Goal: Information Seeking & Learning: Learn about a topic

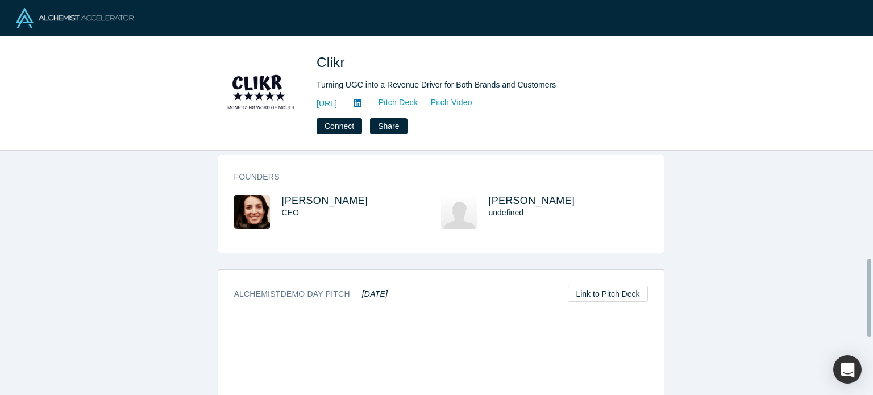
scroll to position [336, 0]
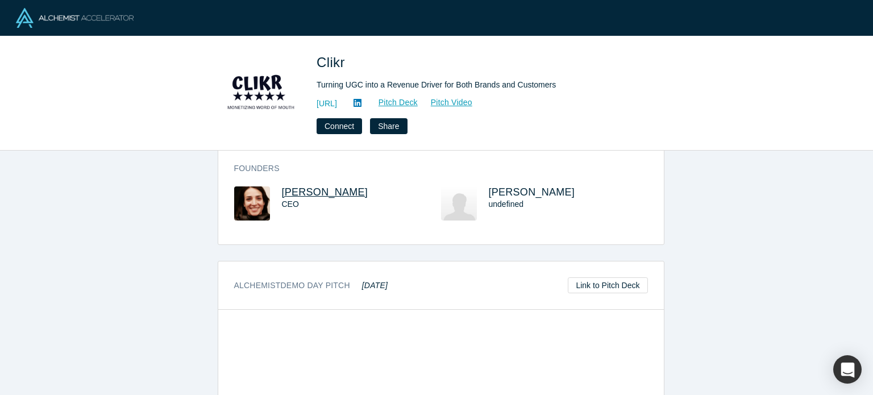
click at [293, 195] on span "Laura Khoudari" at bounding box center [325, 191] width 86 height 11
drag, startPoint x: 368, startPoint y: 193, endPoint x: 279, endPoint y: 193, distance: 88.6
click at [282, 193] on h3 "Laura Khoudari" at bounding box center [351, 192] width 139 height 12
copy span "Laura Khoudari"
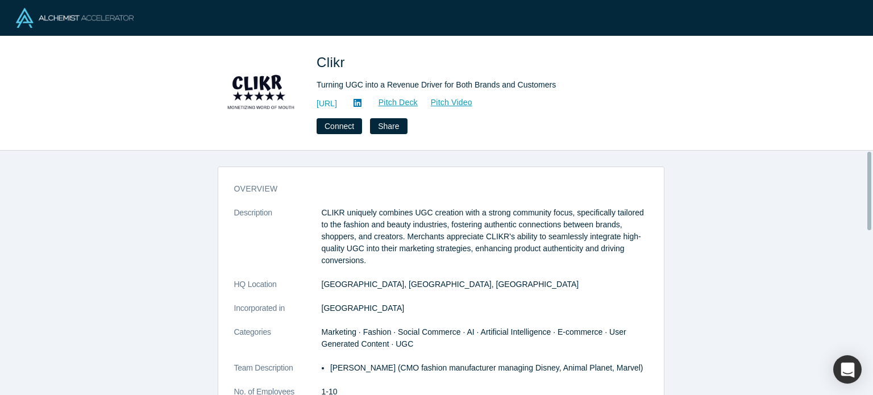
scroll to position [0, 0]
drag, startPoint x: 310, startPoint y: 57, endPoint x: 381, endPoint y: 72, distance: 73.1
click at [381, 72] on div "Clikr Turning UGC into a Revenue Driver for Both Brands and Customers https://w…" at bounding box center [436, 93] width 446 height 82
copy span "Clikr"
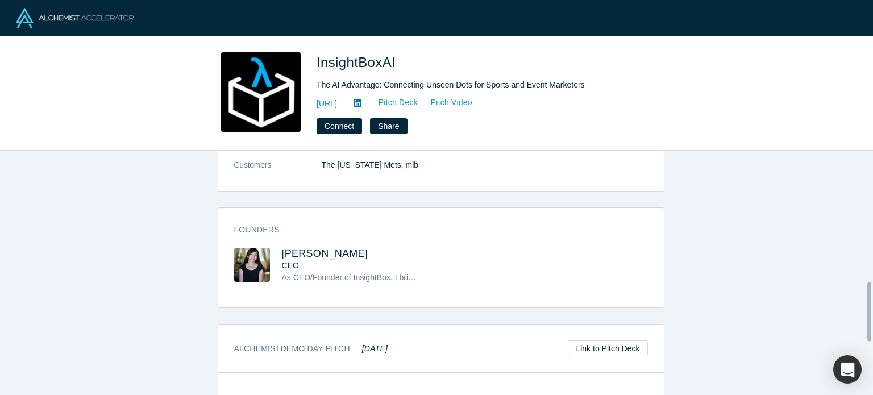
scroll to position [548, 0]
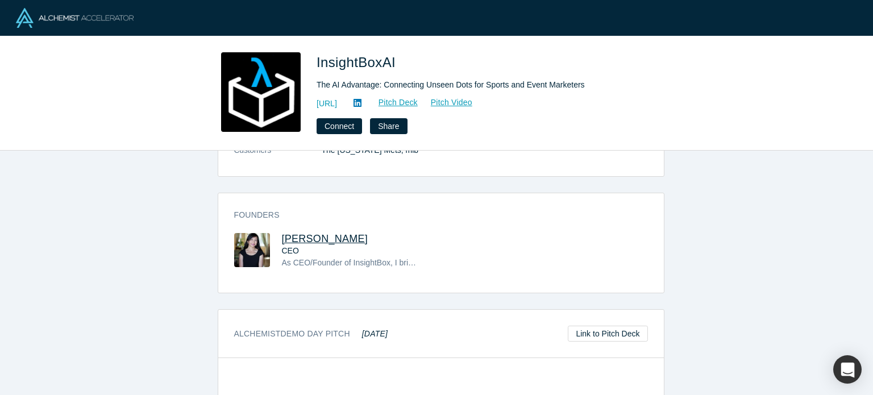
click at [307, 233] on span "[PERSON_NAME]" at bounding box center [325, 238] width 86 height 11
drag, startPoint x: 339, startPoint y: 224, endPoint x: 273, endPoint y: 229, distance: 66.1
click at [273, 233] on div "[PERSON_NAME] CEO As CEO/Founder of InsightBox, I bring a proven track record o…" at bounding box center [337, 259] width 207 height 52
copy span "[PERSON_NAME]"
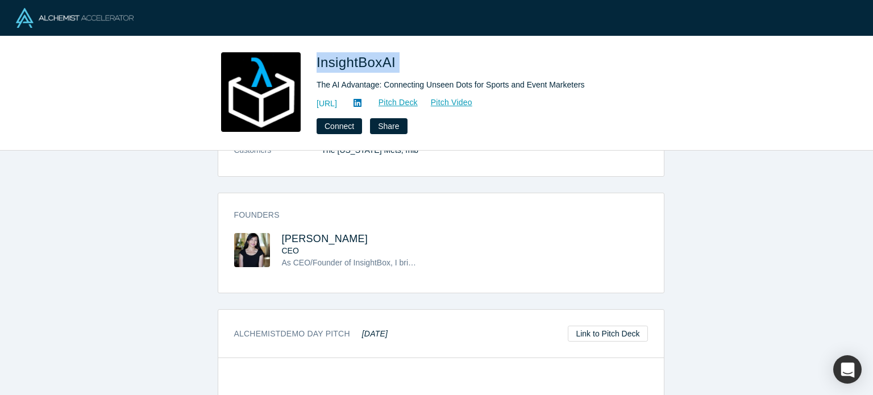
drag, startPoint x: 400, startPoint y: 63, endPoint x: 318, endPoint y: 62, distance: 82.4
click at [318, 62] on h1 "InsightBoxAI" at bounding box center [475, 62] width 318 height 20
copy span "InsightBoxAI"
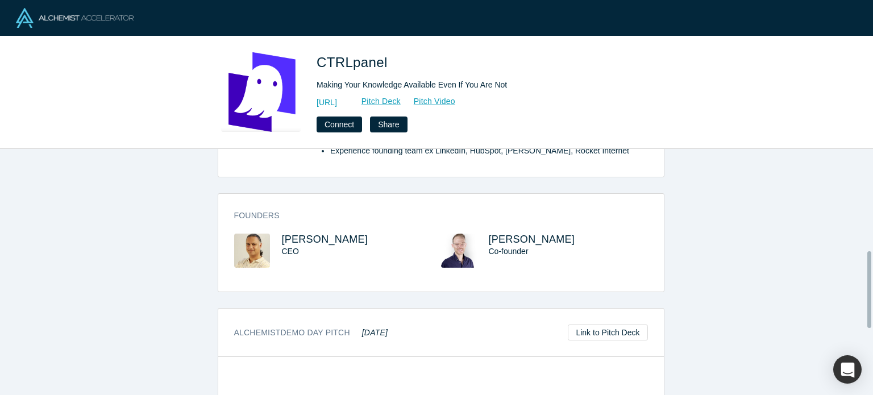
scroll to position [327, 0]
click at [289, 233] on span "Rishi Sood" at bounding box center [325, 238] width 86 height 11
click at [499, 233] on span "Max Karreth" at bounding box center [532, 238] width 86 height 11
drag, startPoint x: 344, startPoint y: 224, endPoint x: 277, endPoint y: 224, distance: 66.5
click at [282, 233] on h3 "Rishi Sood" at bounding box center [351, 239] width 139 height 12
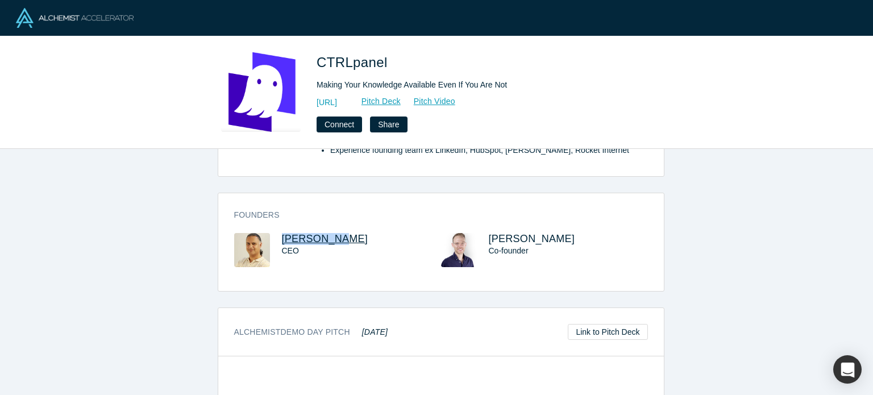
copy span "Rishi Sood"
drag, startPoint x: 313, startPoint y: 62, endPoint x: 409, endPoint y: 60, distance: 96.0
click at [408, 60] on div "CTRLpanel Making Your Knowledge Available Even If You Are Not https://ctrlpanel…" at bounding box center [436, 92] width 446 height 80
copy span "CTRLpanel"
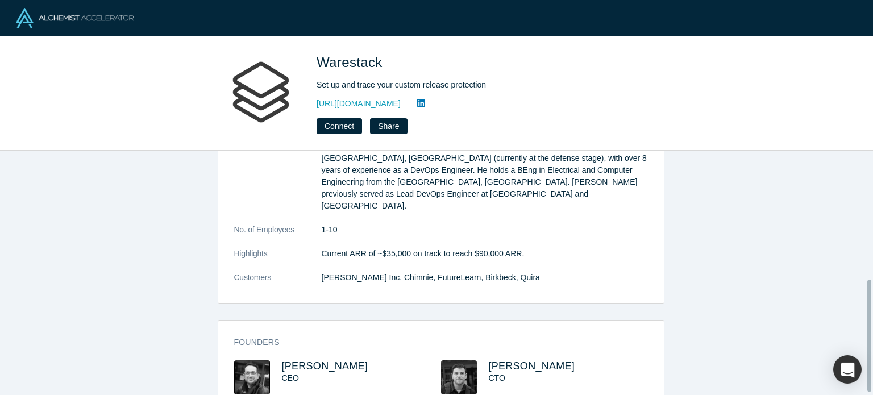
scroll to position [288, 0]
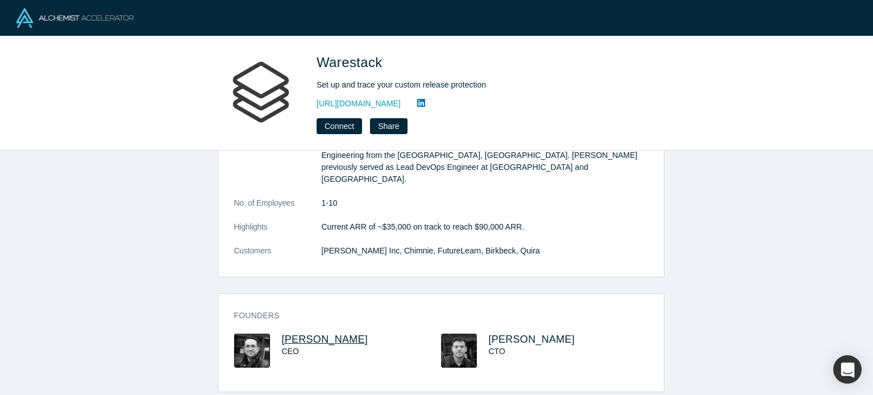
click at [316, 333] on span "Stelios Sotiriadis" at bounding box center [325, 338] width 86 height 11
click at [493, 333] on span "Dimitris Kargatzis" at bounding box center [532, 338] width 86 height 11
drag, startPoint x: 370, startPoint y: 322, endPoint x: 277, endPoint y: 325, distance: 92.7
click at [282, 333] on h3 "Stelios Sotiriadis" at bounding box center [351, 339] width 139 height 12
copy span "Stelios Sotiriadis"
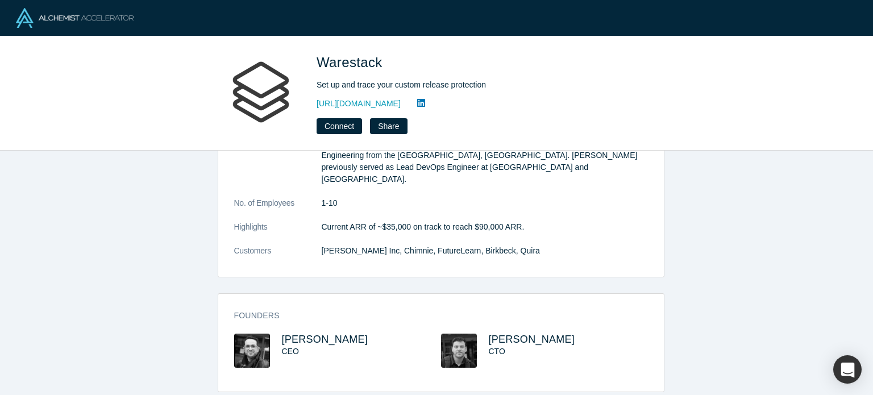
copy span "Stelios Sotiriadis"
drag, startPoint x: 576, startPoint y: 329, endPoint x: 486, endPoint y: 323, distance: 89.9
click at [489, 333] on h3 "Dimitris Kargatzis" at bounding box center [558, 339] width 139 height 12
copy span "Dimitris Kargatzis"
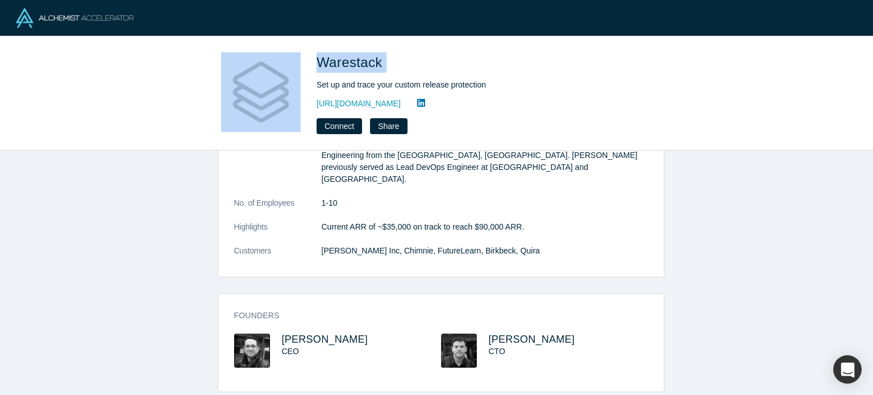
drag, startPoint x: 306, startPoint y: 68, endPoint x: 400, endPoint y: 59, distance: 94.7
click at [400, 59] on div "Warestack Set up and trace your custom release protection https://www.warestack…" at bounding box center [436, 93] width 446 height 82
copy div "Warestack"
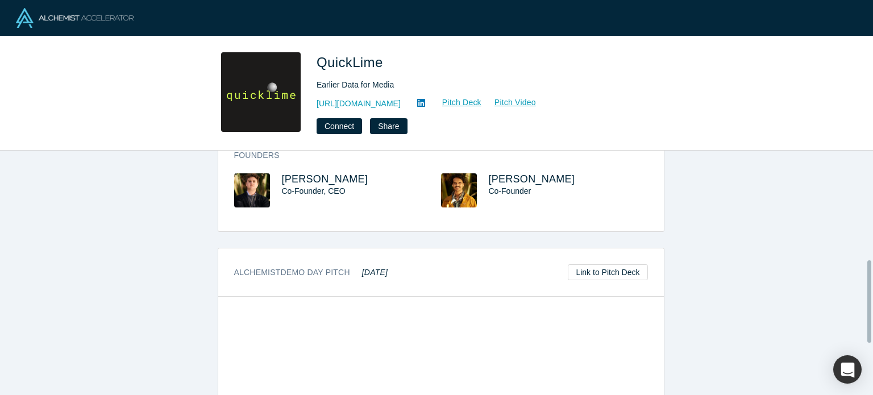
scroll to position [325, 0]
click at [300, 173] on span "Jamie Hedlund" at bounding box center [325, 178] width 86 height 11
click at [493, 173] on span "Theo Schmidt" at bounding box center [532, 178] width 86 height 11
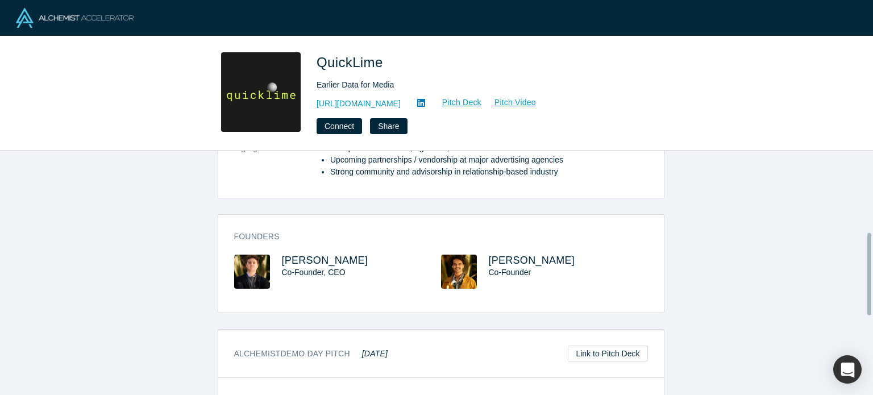
scroll to position [230, 0]
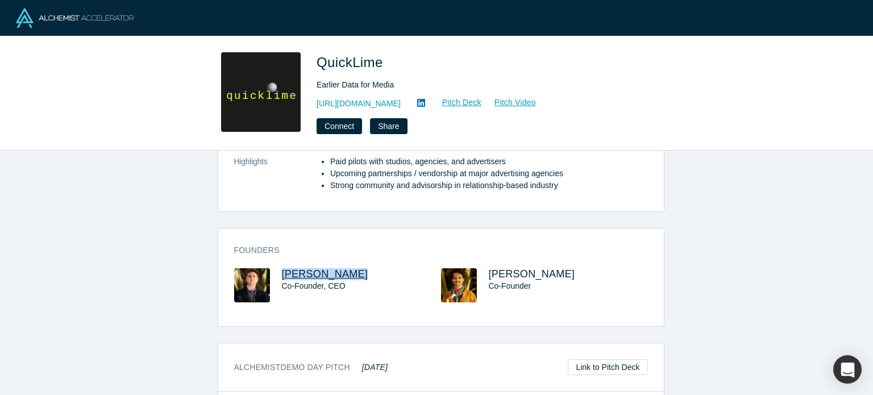
drag, startPoint x: 362, startPoint y: 262, endPoint x: 278, endPoint y: 261, distance: 84.7
click at [282, 268] on h3 "Jamie Hedlund" at bounding box center [351, 274] width 139 height 12
copy span "Jamie Hedlund"
drag, startPoint x: 549, startPoint y: 254, endPoint x: 554, endPoint y: 258, distance: 6.8
click at [554, 257] on div "Founders Jamie Hedlund Co-Founder, CEO Theo Schmidt Co-Founder" at bounding box center [440, 281] width 445 height 90
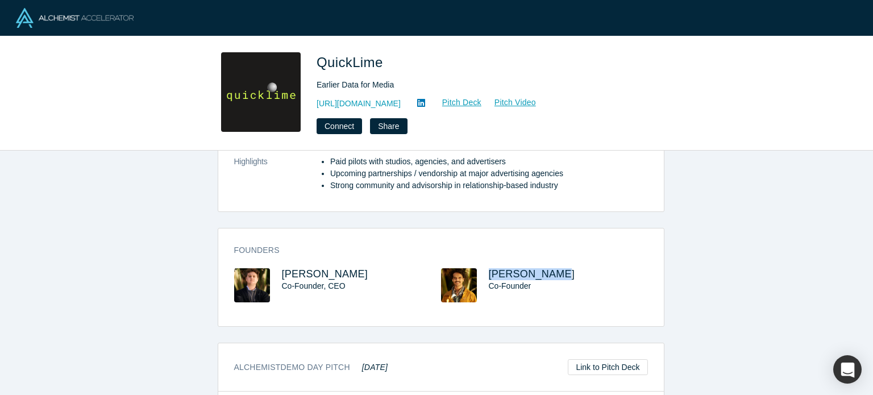
drag, startPoint x: 550, startPoint y: 259, endPoint x: 482, endPoint y: 261, distance: 67.6
click at [482, 268] on div "Theo Schmidt Co-Founder" at bounding box center [544, 293] width 207 height 50
copy span "Theo Schmidt"
drag, startPoint x: 361, startPoint y: 259, endPoint x: 281, endPoint y: 258, distance: 80.7
click at [282, 268] on h3 "Jamie Hedlund" at bounding box center [351, 274] width 139 height 12
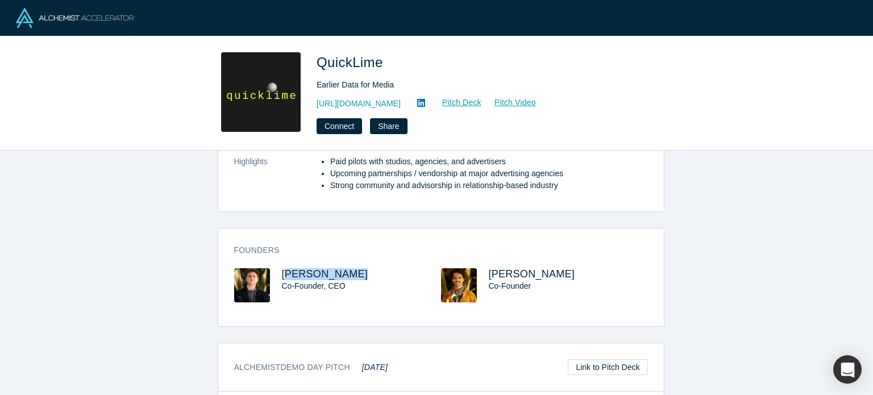
copy span "amie Hedlund"
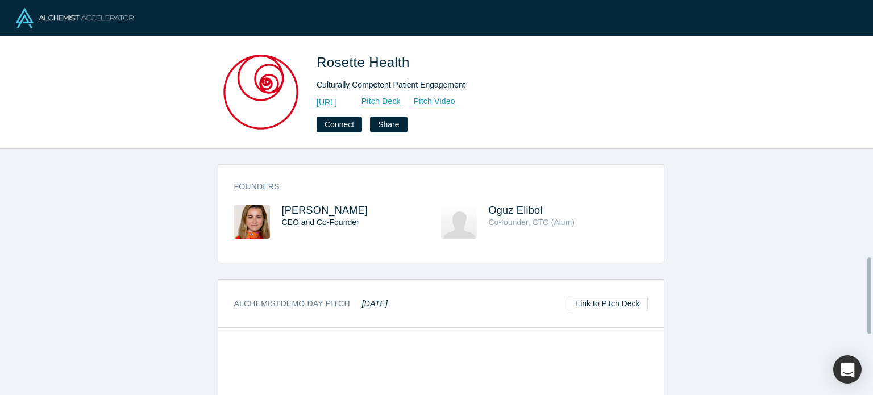
scroll to position [352, 0]
click at [295, 212] on span "[PERSON_NAME]" at bounding box center [325, 209] width 86 height 11
click at [516, 210] on span "Oguz Elibol" at bounding box center [516, 209] width 54 height 11
drag, startPoint x: 427, startPoint y: 72, endPoint x: 316, endPoint y: 66, distance: 110.9
click at [316, 66] on div "Rosette Health Culturally Competent Patient Engagement [URL] Pitch Deck Pitch V…" at bounding box center [436, 92] width 446 height 80
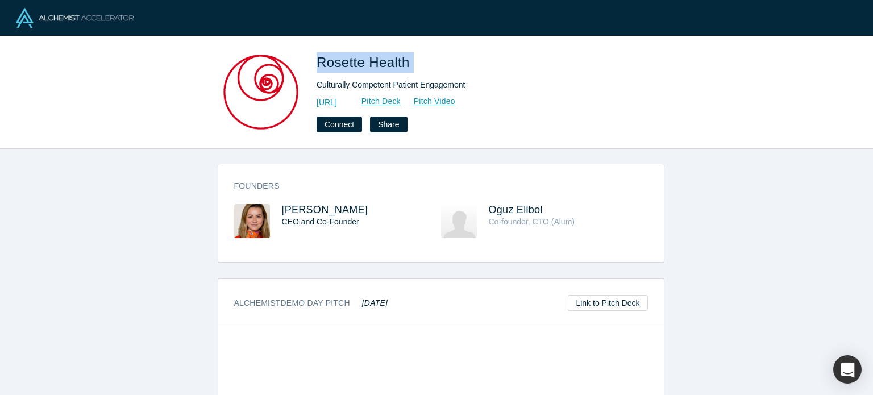
copy span "Rosette Health"
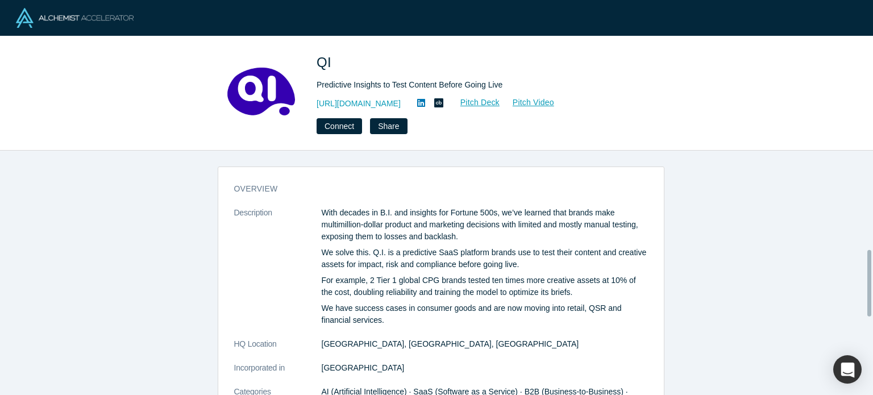
scroll to position [361, 0]
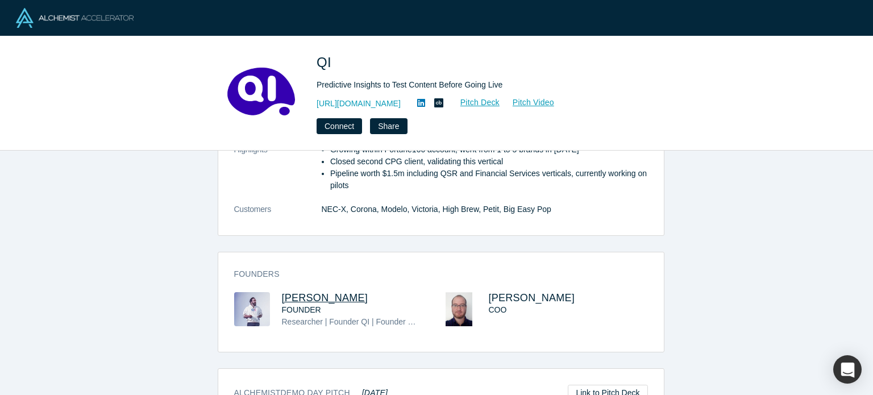
click at [291, 295] on span "JD Rico" at bounding box center [325, 297] width 86 height 11
drag, startPoint x: 315, startPoint y: 66, endPoint x: 364, endPoint y: 65, distance: 48.9
click at [362, 65] on div "QI Predictive Insights to Test Content Before Going Live https://voxqi.com Pitc…" at bounding box center [436, 93] width 446 height 82
copy span "QI"
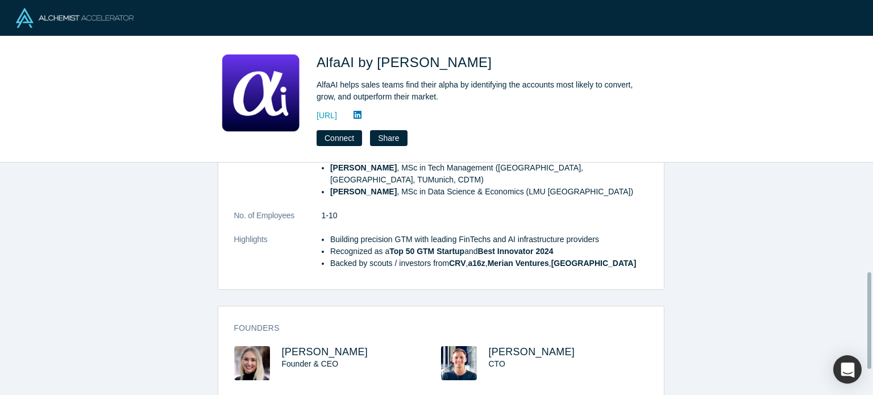
scroll to position [326, 0]
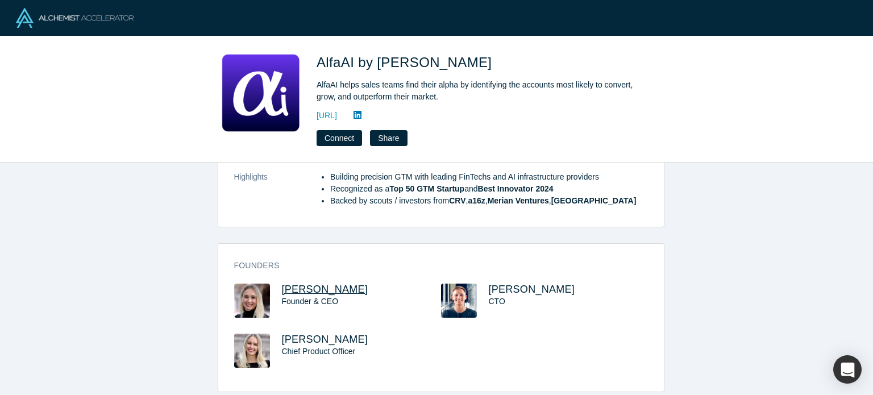
click at [368, 283] on span "Dr. Desiree-Jessica Pely" at bounding box center [325, 288] width 86 height 11
click at [507, 283] on span "Michael Pont" at bounding box center [532, 288] width 86 height 11
click at [361, 113] on icon at bounding box center [357, 114] width 8 height 9
drag, startPoint x: 393, startPoint y: 277, endPoint x: 294, endPoint y: 268, distance: 99.9
click at [294, 268] on div "Founders Dr. Desiree-Jessica Pely Founder & CEO Michael Pont CTO Jacqueline-Ama…" at bounding box center [440, 322] width 445 height 140
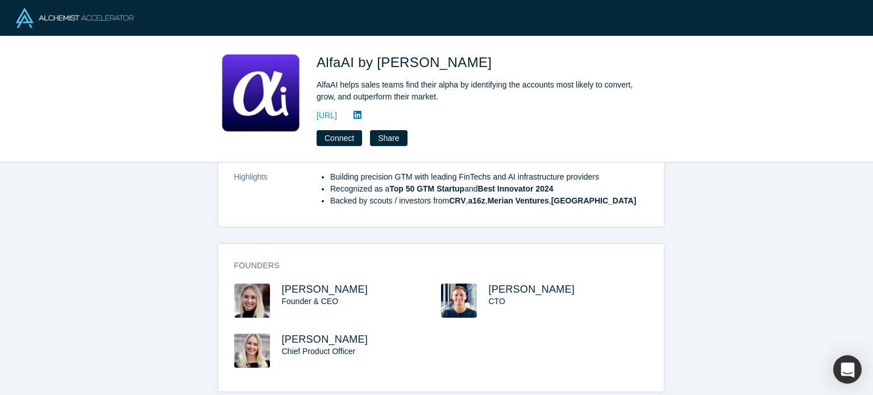
copy span "Desiree-Jessica Pely"
drag, startPoint x: 394, startPoint y: 115, endPoint x: 362, endPoint y: 119, distance: 32.7
click at [362, 119] on div "https://www.loyee.ai" at bounding box center [475, 115] width 318 height 14
copy div "loyee.ai Connect Share"
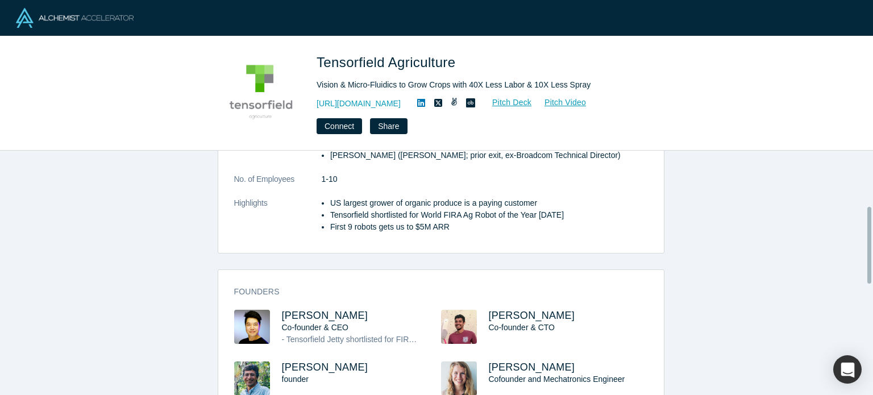
scroll to position [176, 0]
click at [312, 320] on span "[PERSON_NAME]" at bounding box center [325, 316] width 86 height 11
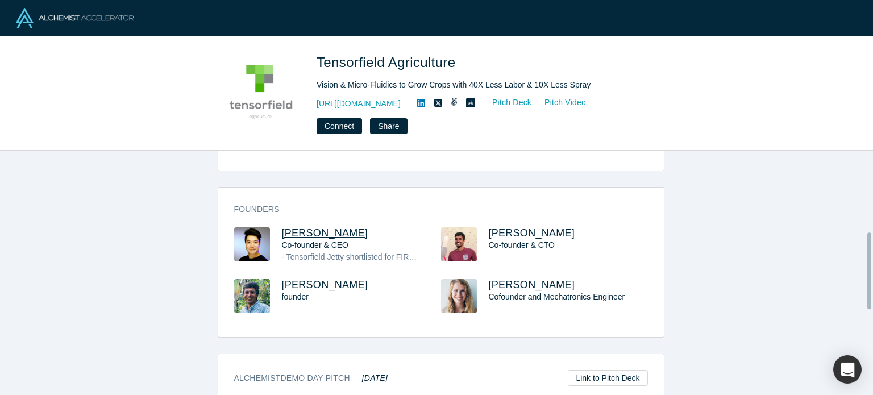
scroll to position [260, 0]
click at [512, 232] on span "[PERSON_NAME]" at bounding box center [532, 232] width 86 height 11
click at [348, 284] on span "[PERSON_NAME]" at bounding box center [325, 283] width 86 height 11
click at [489, 282] on span "[PERSON_NAME]" at bounding box center [532, 283] width 86 height 11
drag, startPoint x: 346, startPoint y: 230, endPoint x: 277, endPoint y: 221, distance: 69.3
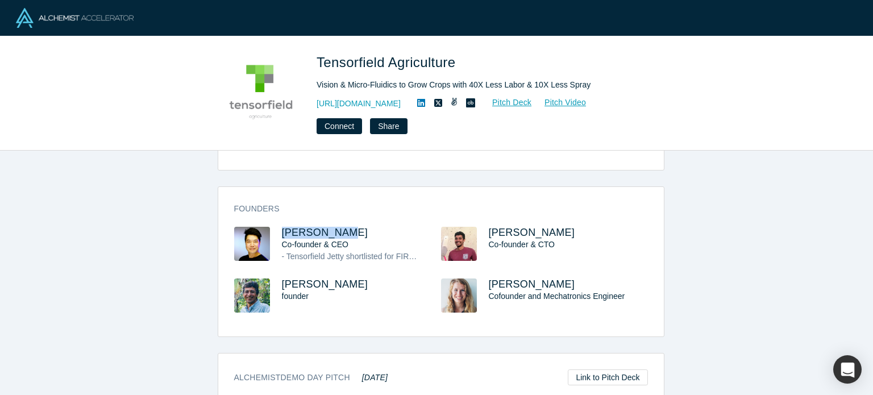
click at [277, 221] on div "Founders [PERSON_NAME] Co-founder & CEO - Tensorfield Jetty shortlisted for FIR…" at bounding box center [440, 265] width 445 height 141
copy span "[PERSON_NAME]"
drag, startPoint x: 581, startPoint y: 231, endPoint x: 482, endPoint y: 226, distance: 99.5
click at [482, 227] on div "Cheehan Weereratne Co-founder & CTO" at bounding box center [544, 253] width 207 height 52
copy span "Cheehan Weereratne"
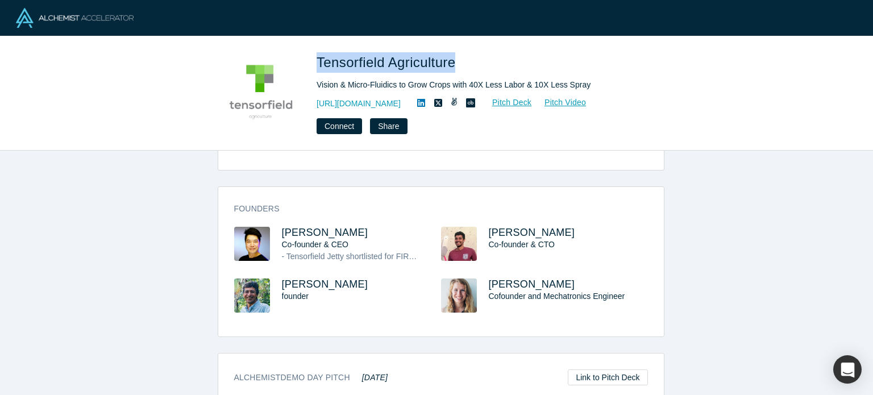
drag, startPoint x: 316, startPoint y: 53, endPoint x: 461, endPoint y: 63, distance: 145.2
click at [459, 63] on span "Tensorfield Agriculture" at bounding box center [387, 62] width 143 height 15
copy span "Tensorfield Agriculture"
click at [314, 283] on span "Sandeep Mirchandani" at bounding box center [325, 283] width 86 height 11
drag, startPoint x: 390, startPoint y: 283, endPoint x: 276, endPoint y: 285, distance: 113.6
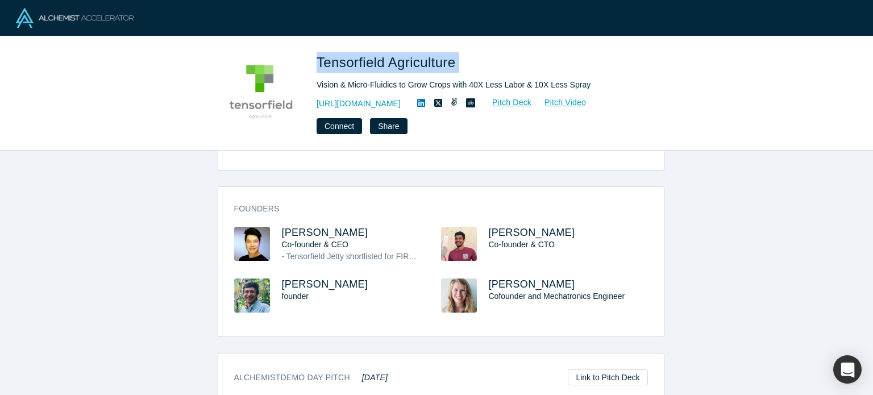
click at [276, 285] on div "Sandeep Mirchandani founder" at bounding box center [337, 303] width 207 height 50
copy span "Sandeep Mirchandani"
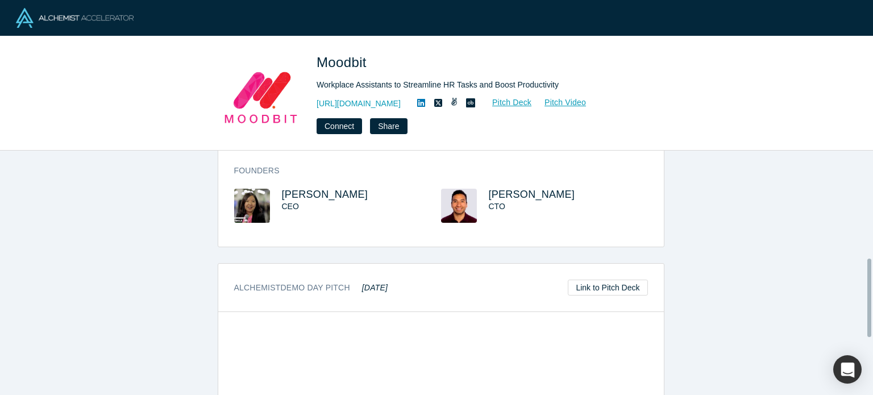
scroll to position [336, 0]
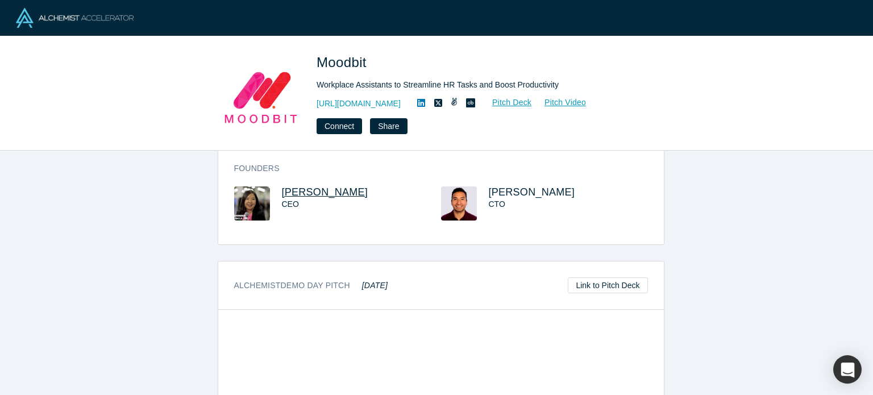
click at [319, 193] on span "Miho Shoji" at bounding box center [325, 191] width 86 height 11
click at [493, 190] on span "Alfredo Jaldin" at bounding box center [532, 191] width 86 height 11
drag, startPoint x: 365, startPoint y: 193, endPoint x: 266, endPoint y: 195, distance: 98.3
click at [266, 195] on div "Miho Shoji CEO" at bounding box center [337, 211] width 207 height 50
copy div "Miho Shoji"
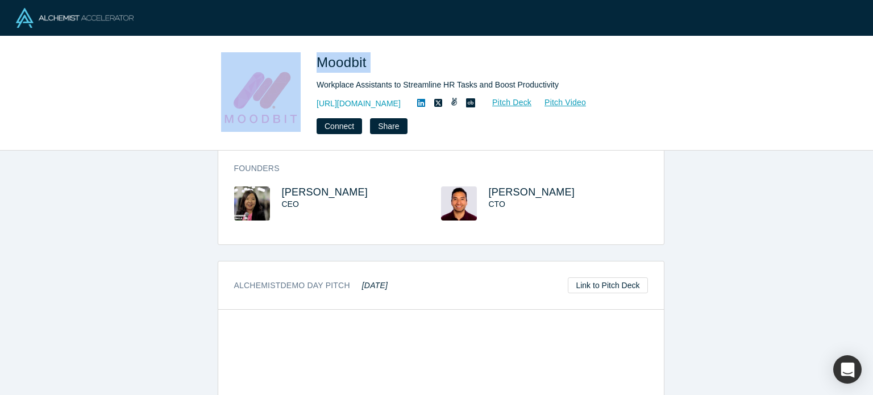
drag, startPoint x: 307, startPoint y: 50, endPoint x: 396, endPoint y: 61, distance: 89.8
click at [396, 61] on div "Moodbit Workplace Assistants to Streamline HR Tasks and Boost Productivity http…" at bounding box center [436, 93] width 873 height 114
click at [396, 61] on h1 "Moodbit" at bounding box center [475, 62] width 318 height 20
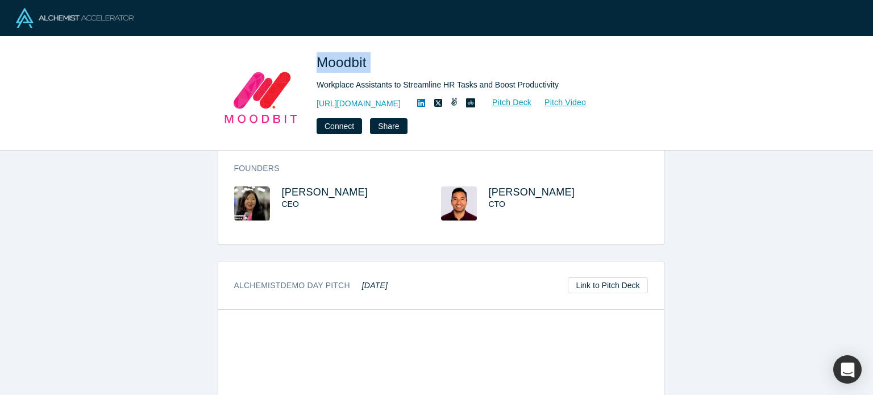
drag, startPoint x: 387, startPoint y: 61, endPoint x: 314, endPoint y: 54, distance: 74.2
click at [314, 54] on div "Moodbit Workplace Assistants to Streamline HR Tasks and Boost Productivity http…" at bounding box center [436, 93] width 446 height 82
copy span "Moodbit"
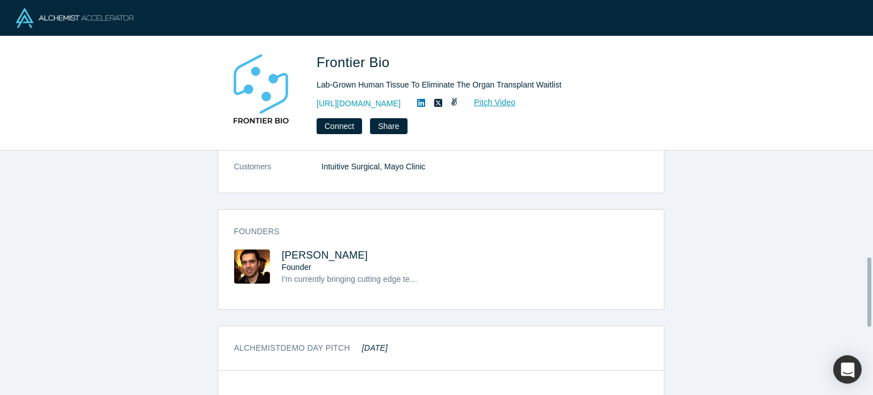
scroll to position [377, 0]
click at [316, 256] on span "[PERSON_NAME]" at bounding box center [325, 253] width 86 height 11
drag, startPoint x: 364, startPoint y: 253, endPoint x: 279, endPoint y: 250, distance: 84.7
click at [282, 250] on h3 "[PERSON_NAME]" at bounding box center [351, 254] width 139 height 12
copy span "[PERSON_NAME]"
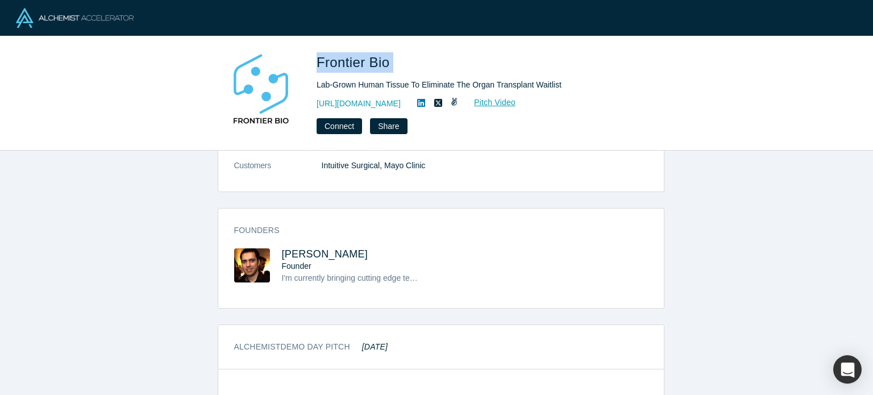
drag, startPoint x: 450, startPoint y: 52, endPoint x: 318, endPoint y: 54, distance: 131.8
click at [318, 54] on h1 "Frontier Bio" at bounding box center [475, 62] width 318 height 20
copy span "Frontier Bio"
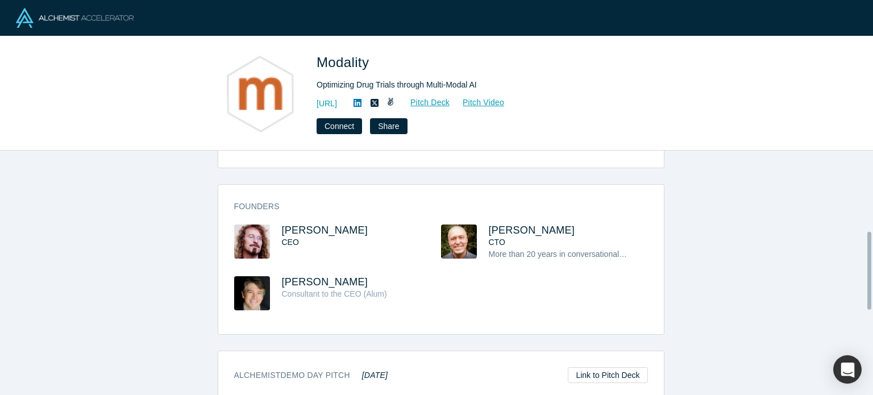
scroll to position [252, 0]
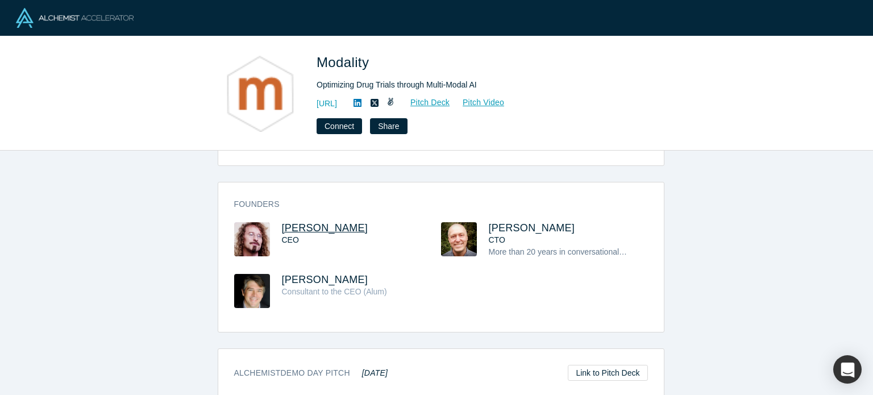
click at [356, 229] on span "[PERSON_NAME]" at bounding box center [325, 227] width 86 height 11
click at [316, 281] on span "[PERSON_NAME]" at bounding box center [325, 279] width 86 height 11
click at [526, 227] on span "[PERSON_NAME]" at bounding box center [532, 227] width 86 height 11
click at [361, 101] on icon at bounding box center [357, 102] width 8 height 9
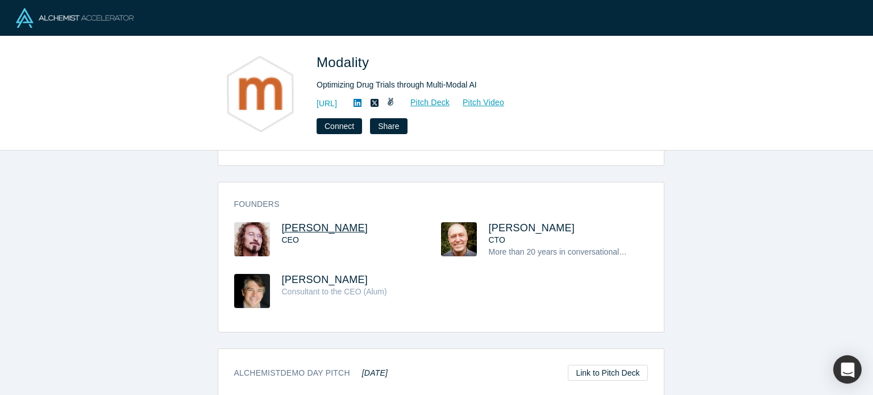
drag, startPoint x: 404, startPoint y: 225, endPoint x: 347, endPoint y: 224, distance: 57.4
click at [371, 224] on h3 "[PERSON_NAME]" at bounding box center [351, 228] width 139 height 12
click at [407, 222] on h3 "[PERSON_NAME]" at bounding box center [351, 228] width 139 height 12
click at [401, 228] on h3 "[PERSON_NAME]" at bounding box center [351, 228] width 139 height 12
click at [282, 222] on span "[PERSON_NAME]" at bounding box center [325, 227] width 86 height 11
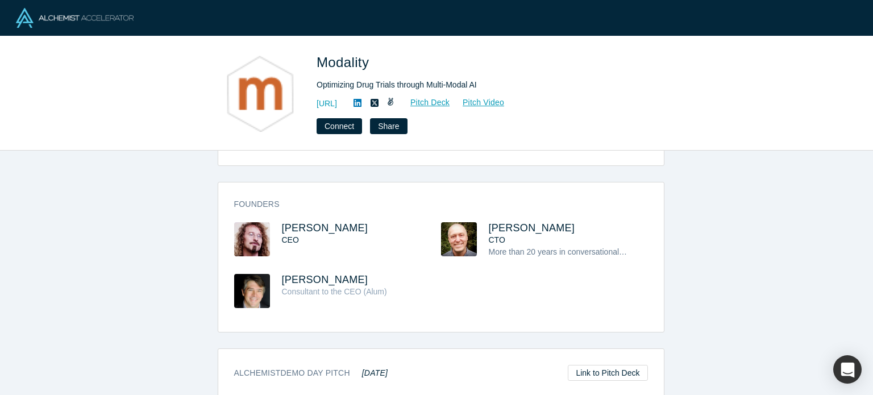
click at [169, 188] on div "overview Description Optimizing Drug Trials through Multi-Modal AI HQ Location …" at bounding box center [440, 277] width 881 height 253
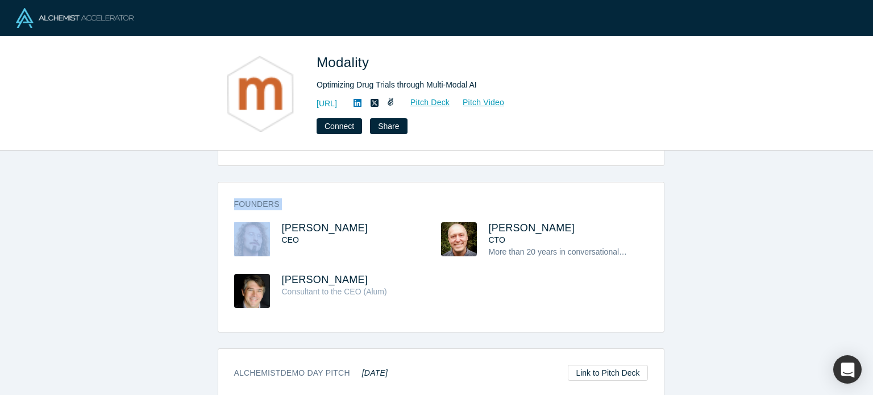
click at [169, 188] on div "overview Description Optimizing Drug Trials through Multi-Modal AI HQ Location …" at bounding box center [440, 277] width 881 height 253
click at [199, 215] on div "overview Description Optimizing Drug Trials through Multi-Modal AI HQ Location …" at bounding box center [440, 277] width 881 height 253
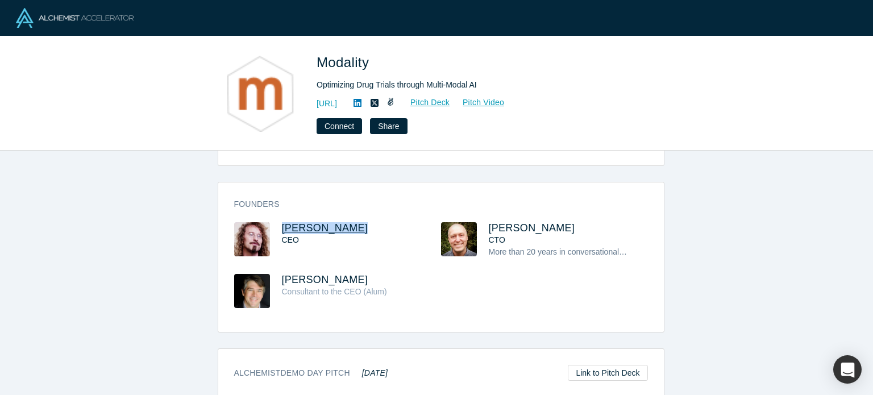
drag, startPoint x: 273, startPoint y: 228, endPoint x: 357, endPoint y: 245, distance: 86.5
click at [350, 231] on div "[PERSON_NAME]-Oeft CEO" at bounding box center [337, 248] width 207 height 52
drag, startPoint x: 362, startPoint y: 248, endPoint x: 373, endPoint y: 240, distance: 13.4
click at [362, 248] on div "[PERSON_NAME]-Oeft CEO" at bounding box center [361, 240] width 159 height 36
drag, startPoint x: 275, startPoint y: 227, endPoint x: 391, endPoint y: 236, distance: 116.9
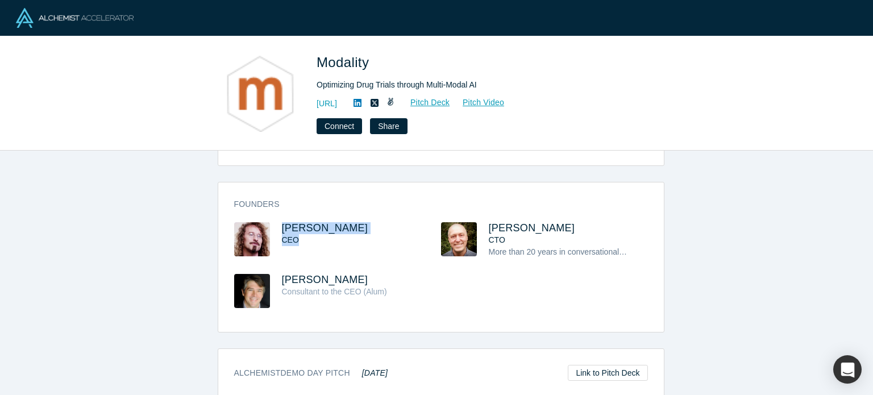
click at [391, 236] on div "[PERSON_NAME]-Oeft CEO" at bounding box center [337, 248] width 207 height 52
copy div "[PERSON_NAME]-Oeft CEO"
